Goal: Transaction & Acquisition: Purchase product/service

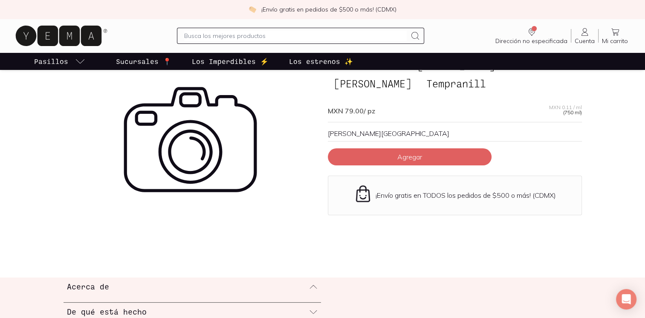
scroll to position [43, 0]
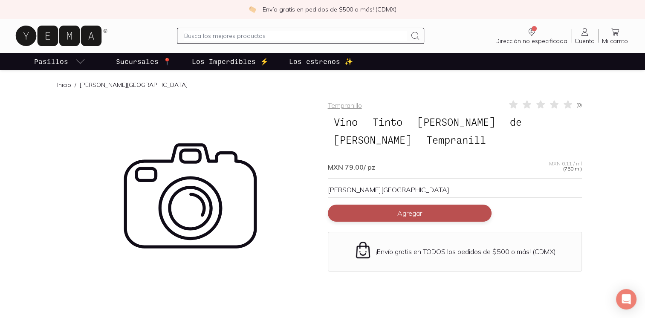
click at [413, 214] on span "Agregar" at bounding box center [409, 213] width 25 height 9
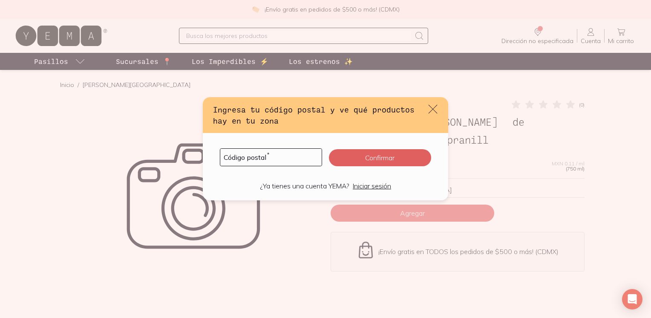
click at [438, 109] on icon "default" at bounding box center [433, 109] width 12 height 12
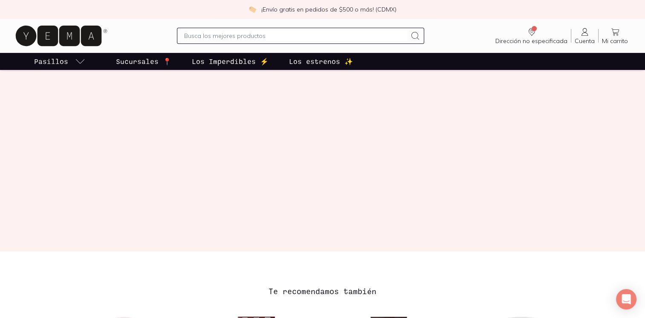
scroll to position [171, 0]
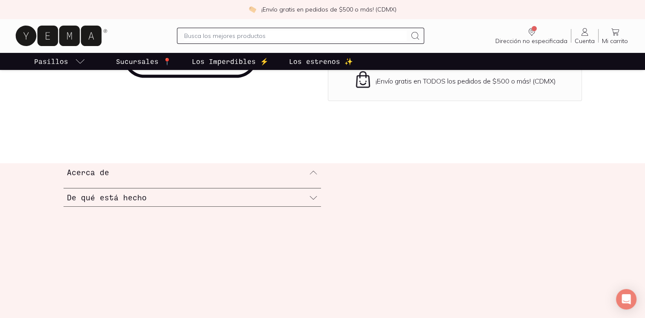
click at [308, 196] on div "De qué está hecho" at bounding box center [193, 197] width 258 height 18
click at [314, 192] on icon at bounding box center [313, 191] width 9 height 9
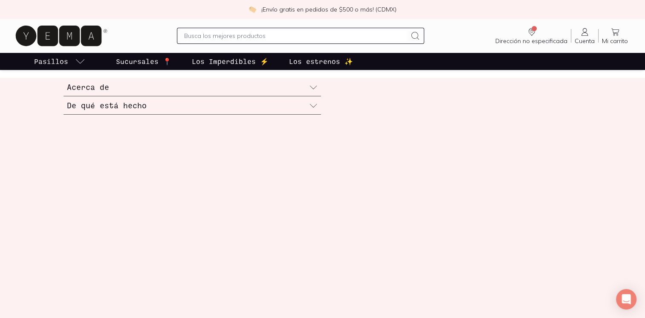
scroll to position [0, 0]
